Goal: Entertainment & Leisure: Browse casually

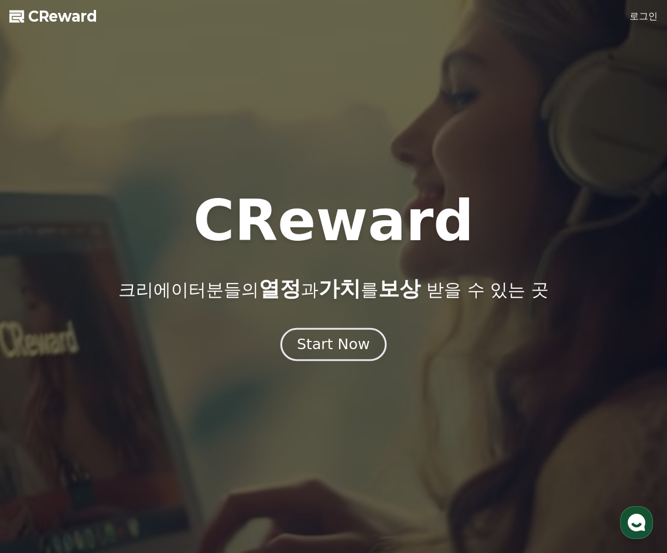
click at [338, 351] on div "Start Now" at bounding box center [333, 345] width 73 height 20
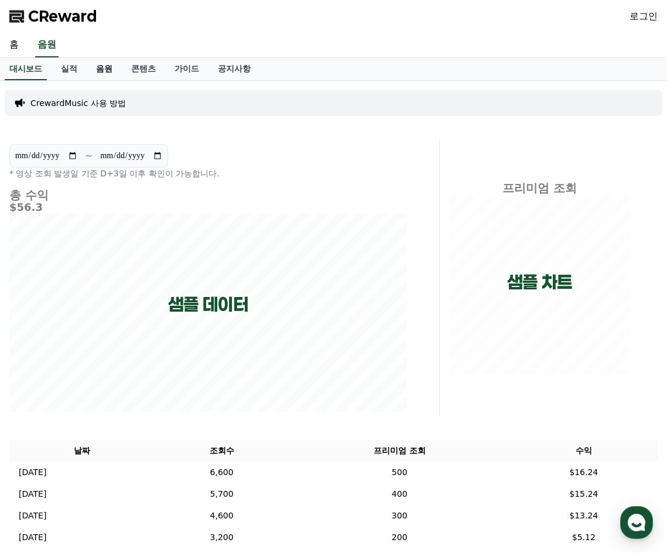
click at [104, 75] on link "음원" at bounding box center [104, 69] width 35 height 22
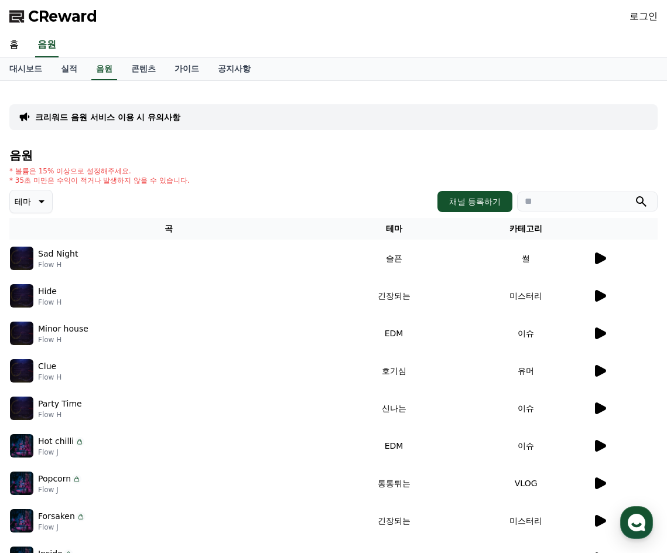
click at [395, 140] on div "크리워드 음원 서비스 이용 시 유의사항 음원 * 볼륨은 15% 이상으로 설정해주세요. * 35초 미만은 수익이 적거나 발생하지 않을 수 있습니…" at bounding box center [333, 364] width 649 height 548
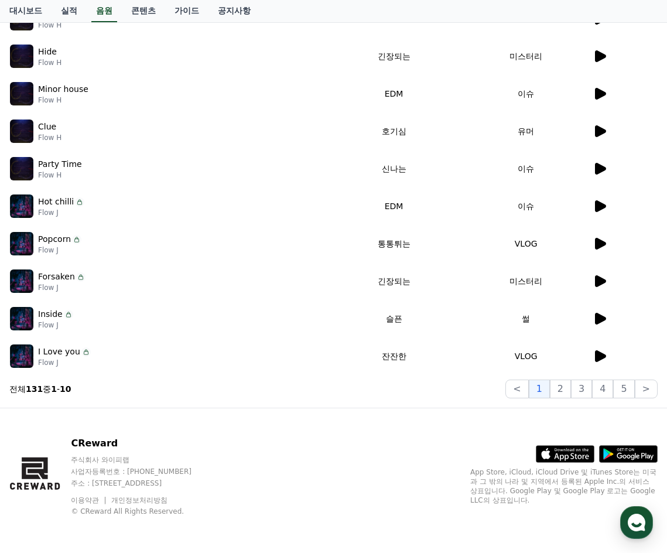
scroll to position [240, 0]
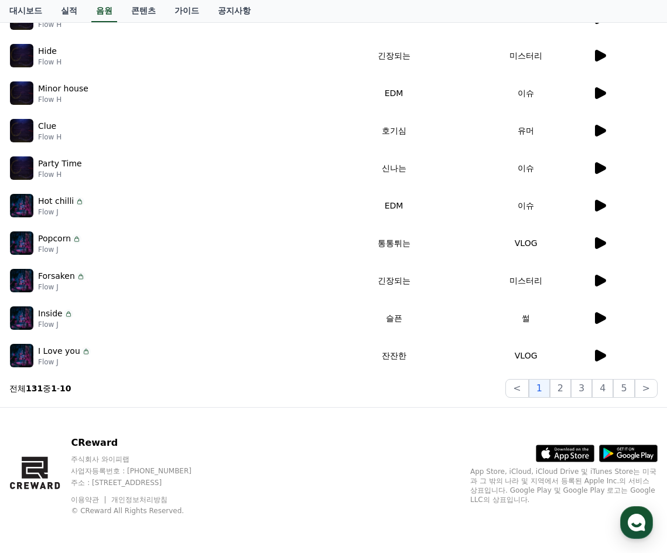
click at [598, 359] on icon at bounding box center [600, 356] width 11 height 12
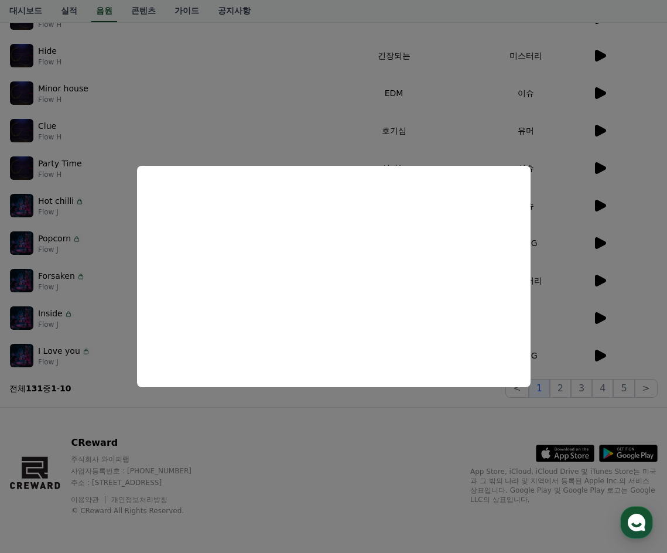
click at [339, 468] on button "close modal" at bounding box center [333, 276] width 667 height 553
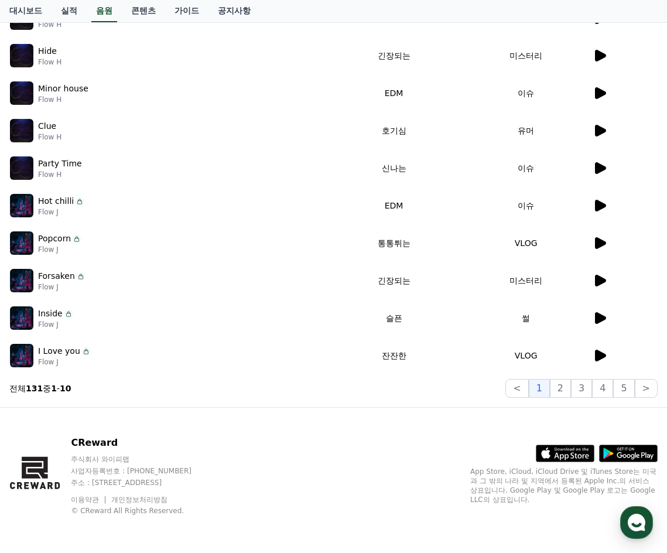
click at [584, 354] on td "VLOG" at bounding box center [526, 355] width 132 height 37
click at [598, 355] on icon at bounding box center [600, 356] width 11 height 12
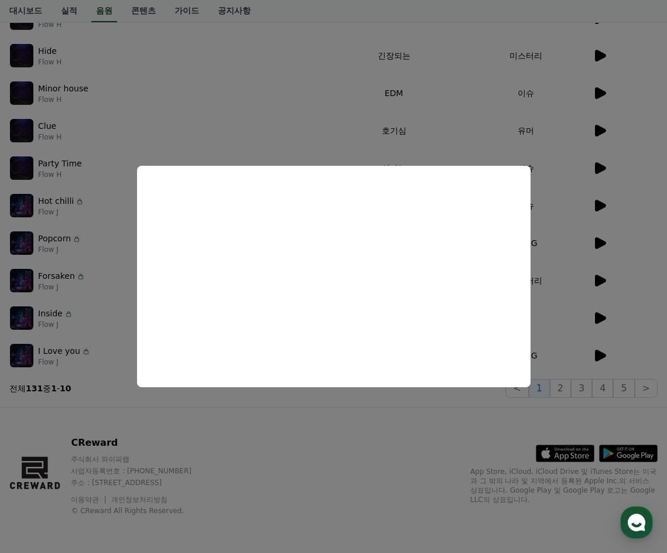
click at [322, 455] on button "close modal" at bounding box center [333, 276] width 667 height 553
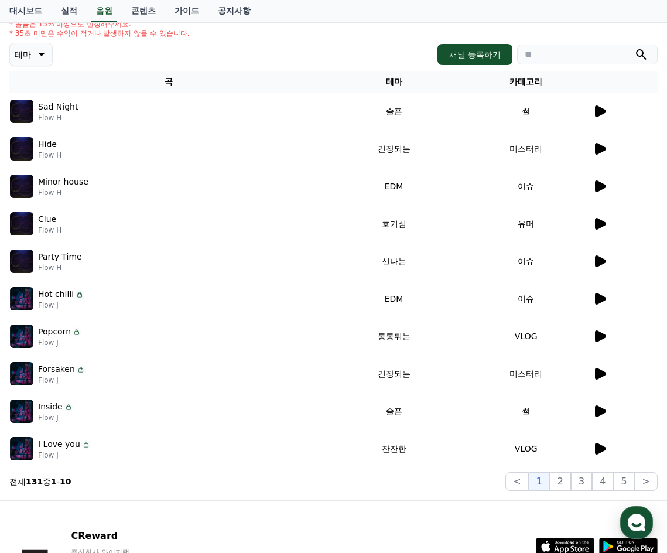
scroll to position [0, 0]
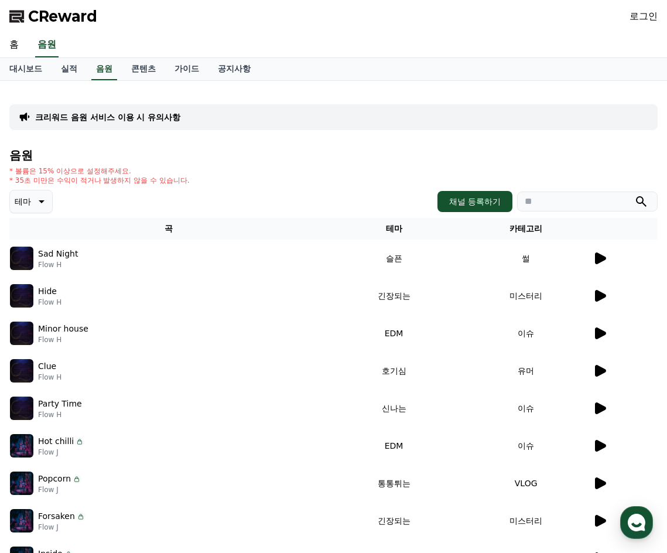
click at [447, 113] on div "크리워드 음원 서비스 이용 시 유의사항" at bounding box center [333, 117] width 649 height 26
click at [441, 118] on div "크리워드 음원 서비스 이용 시 유의사항" at bounding box center [333, 117] width 649 height 26
click at [651, 128] on div "크리워드 음원 서비스 이용 시 유의사항" at bounding box center [333, 117] width 649 height 26
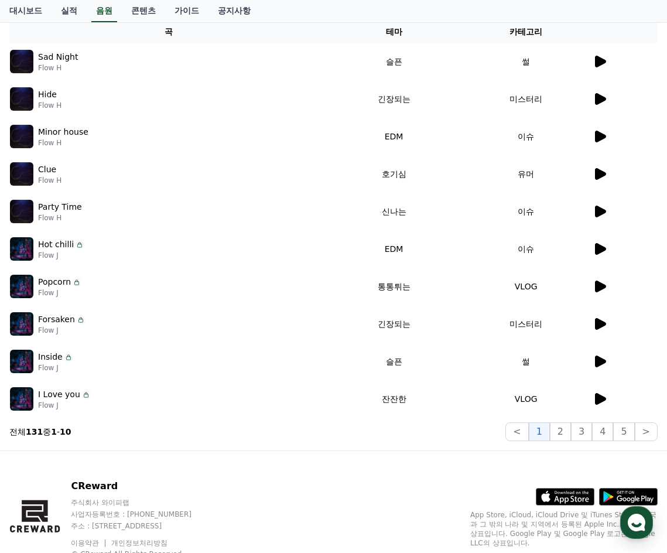
scroll to position [240, 0]
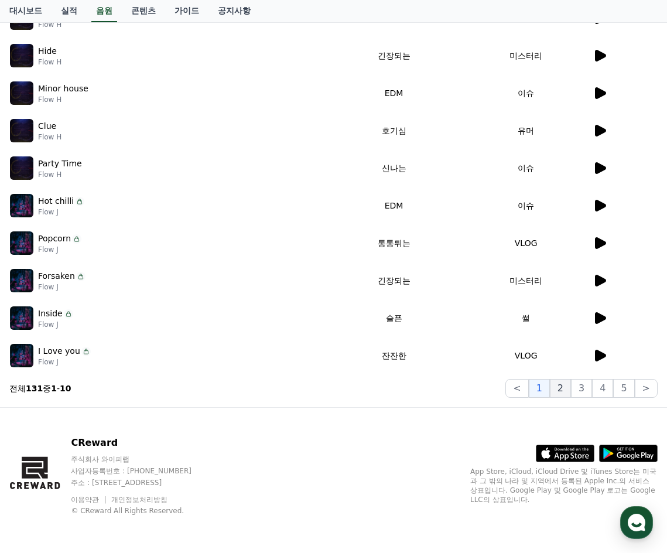
click at [567, 390] on button "2" at bounding box center [560, 388] width 21 height 19
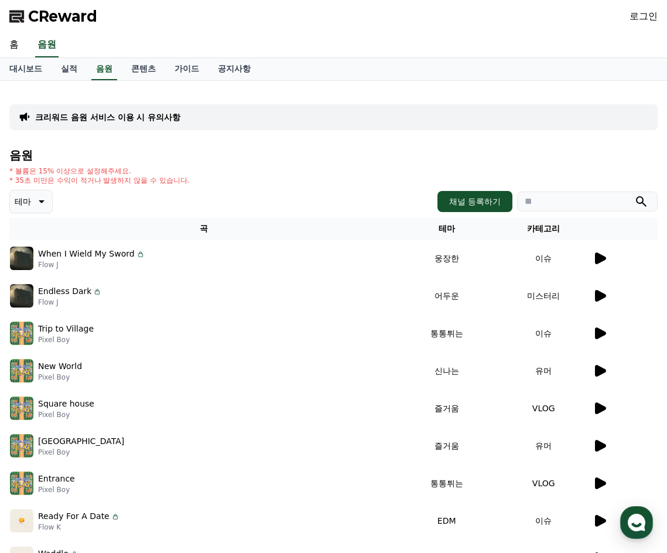
click at [85, 20] on span "CReward" at bounding box center [62, 16] width 69 height 19
